Goal: Information Seeking & Learning: Learn about a topic

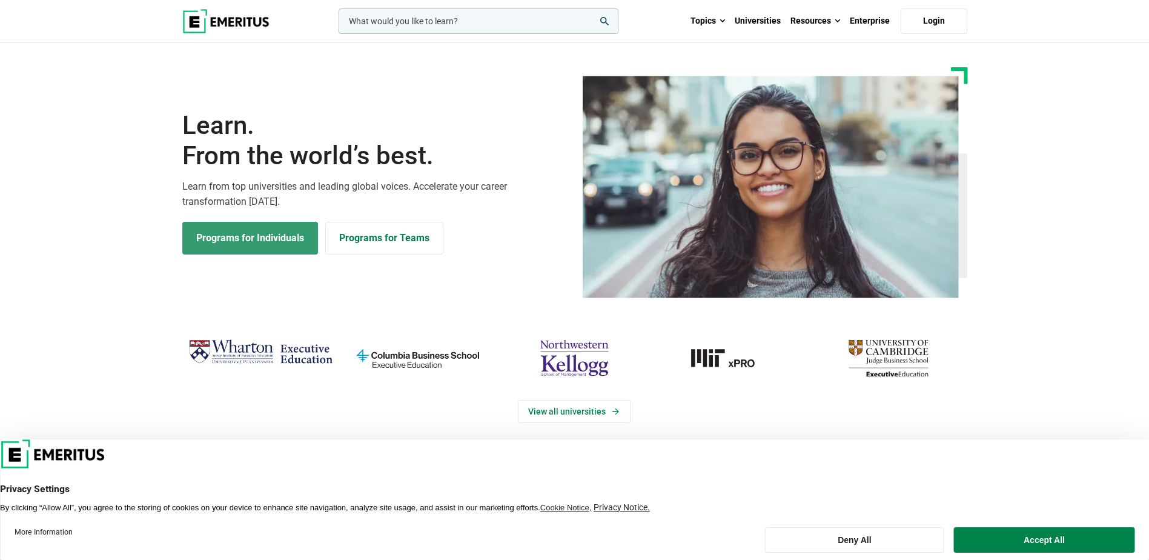
click at [250, 241] on link "Programs for Individuals" at bounding box center [250, 238] width 136 height 33
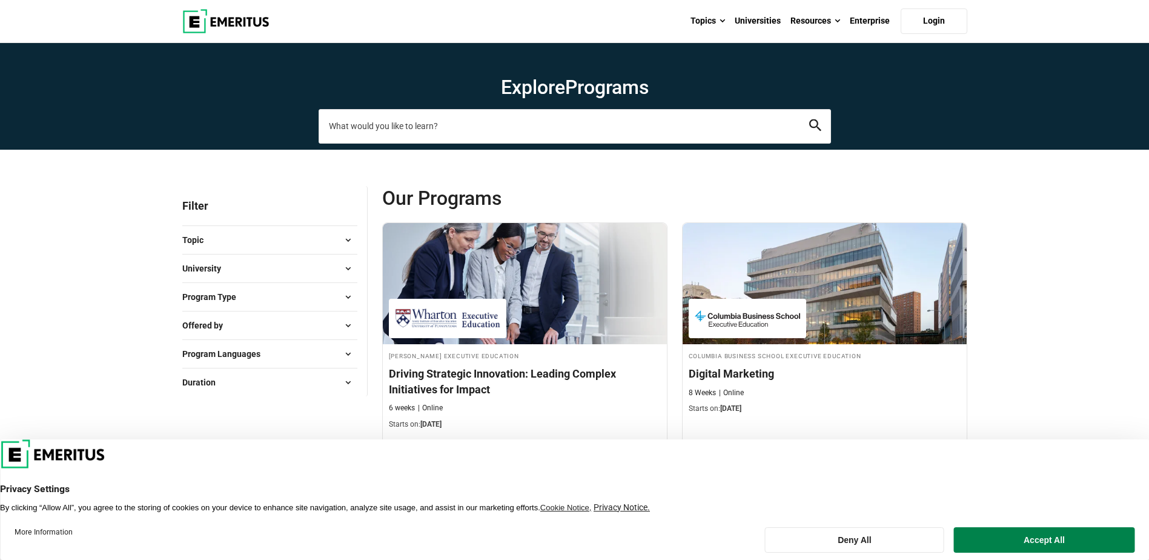
click at [411, 115] on input "search-page" at bounding box center [575, 126] width 512 height 34
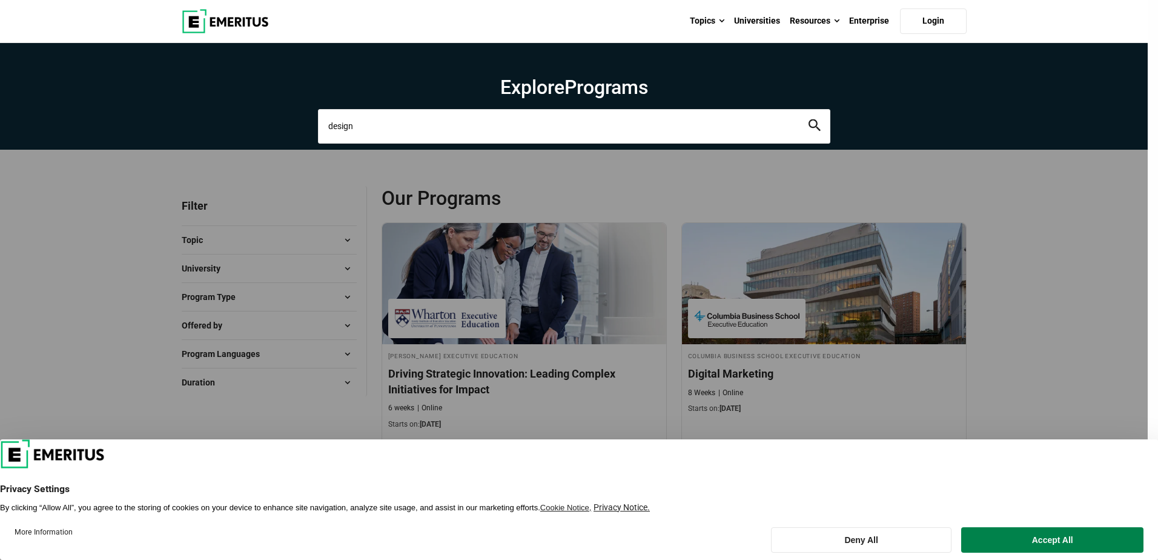
type input "design"
click at [808, 119] on button "search" at bounding box center [814, 126] width 12 height 14
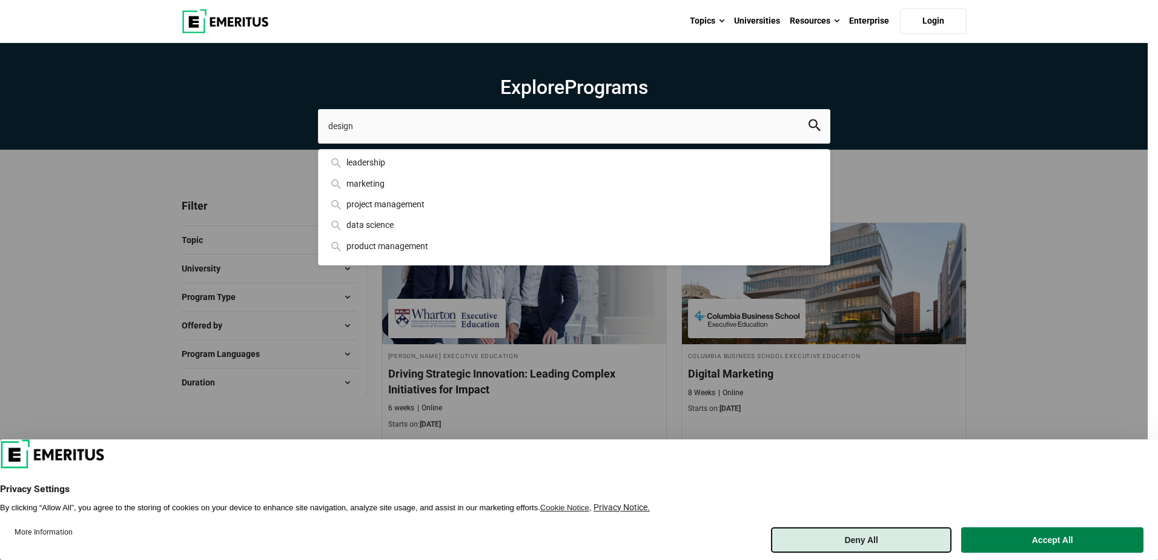
click at [893, 537] on button "Deny All" at bounding box center [861, 539] width 181 height 25
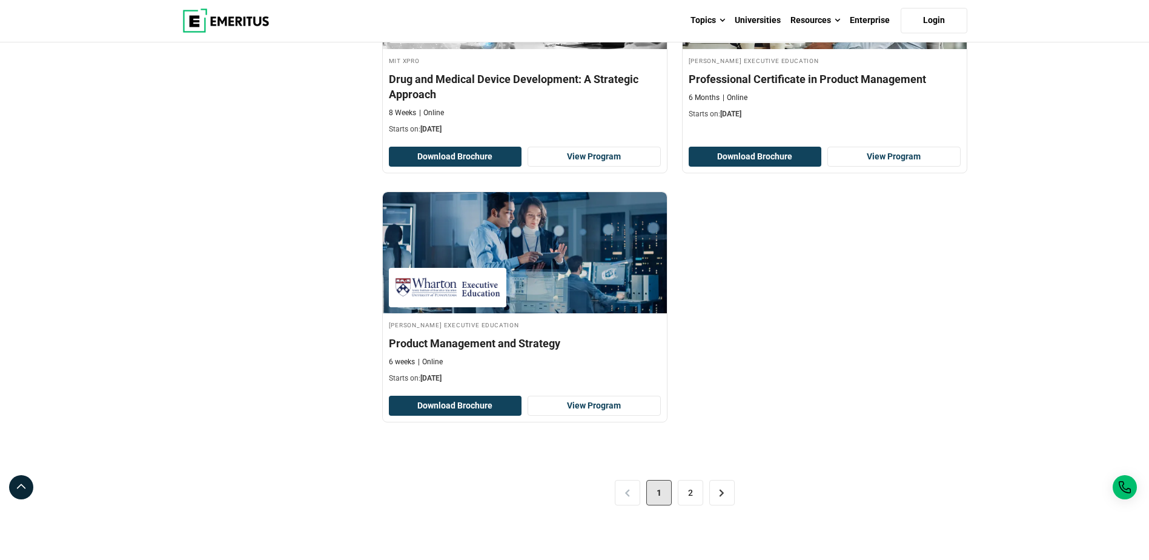
scroll to position [2422, 0]
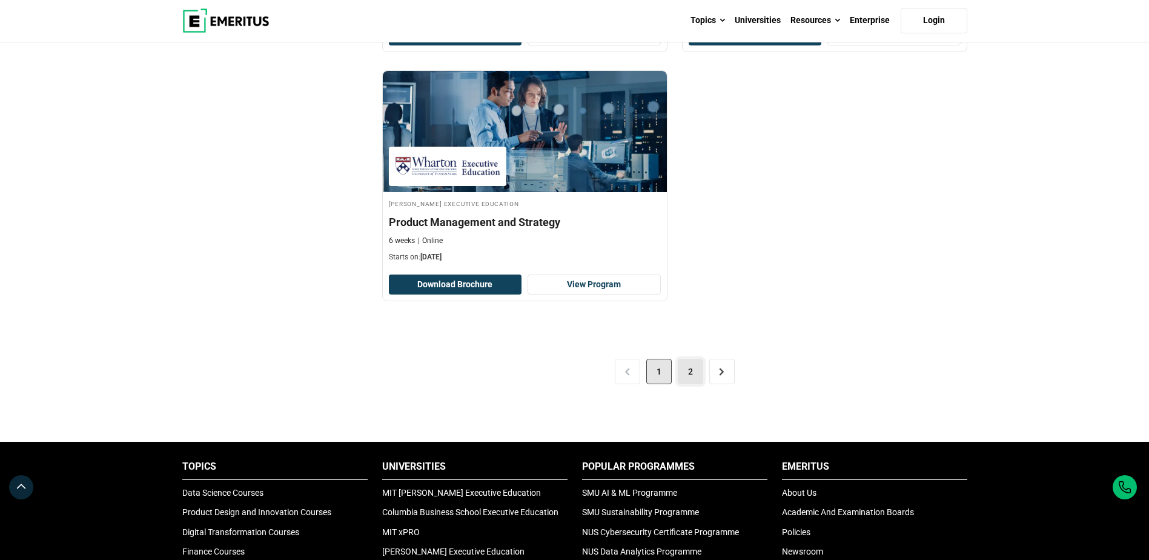
click at [698, 366] on link "2" at bounding box center [690, 371] width 25 height 25
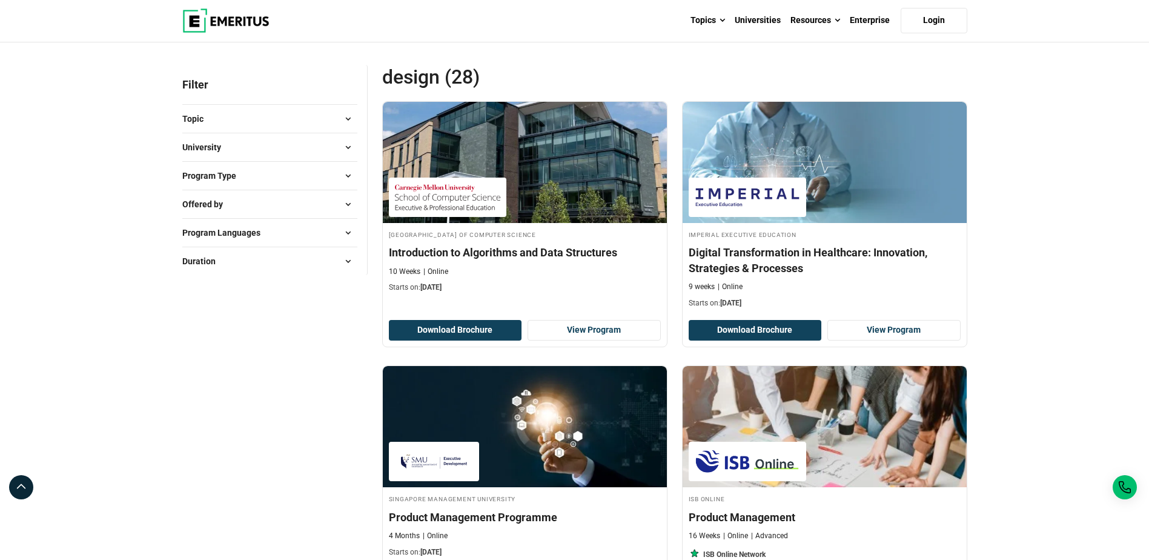
scroll to position [61, 0]
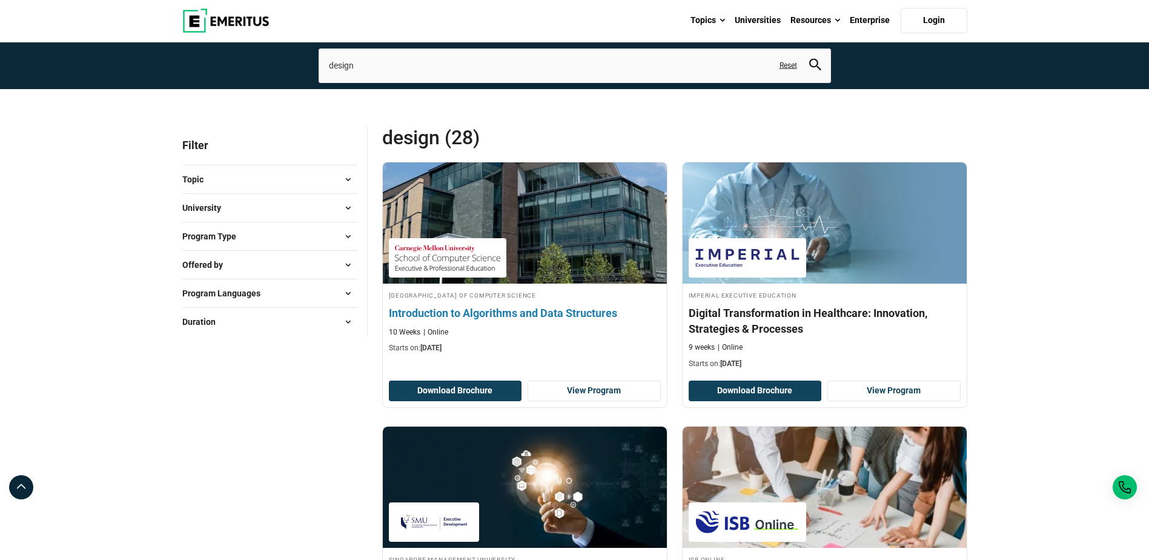
click at [575, 215] on img at bounding box center [524, 222] width 312 height 133
